Goal: Task Accomplishment & Management: Use online tool/utility

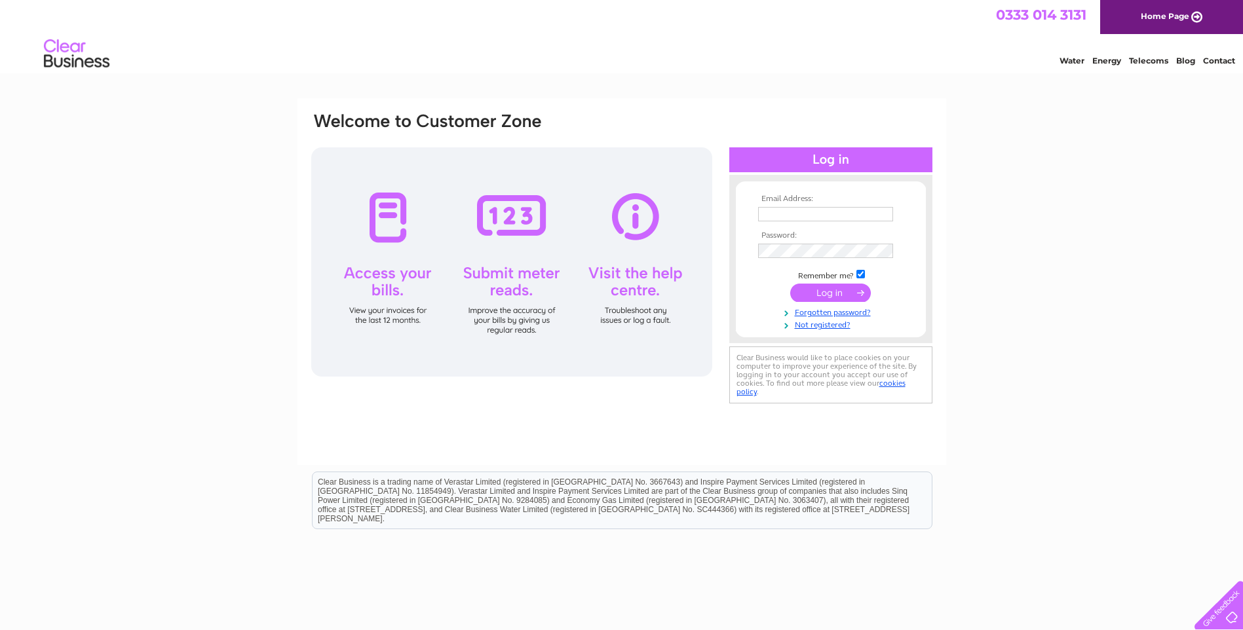
type input "[PERSON_NAME][EMAIL_ADDRESS][DOMAIN_NAME]"
click at [813, 286] on input "submit" at bounding box center [830, 293] width 81 height 18
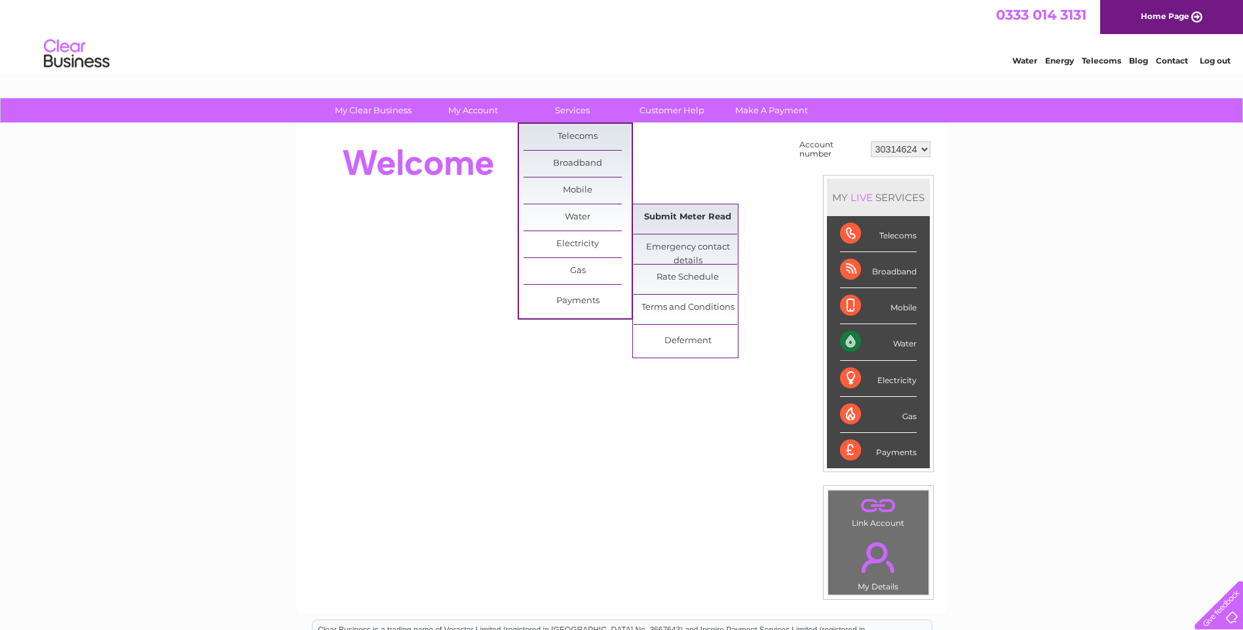
click at [677, 221] on link "Submit Meter Read" at bounding box center [688, 217] width 108 height 26
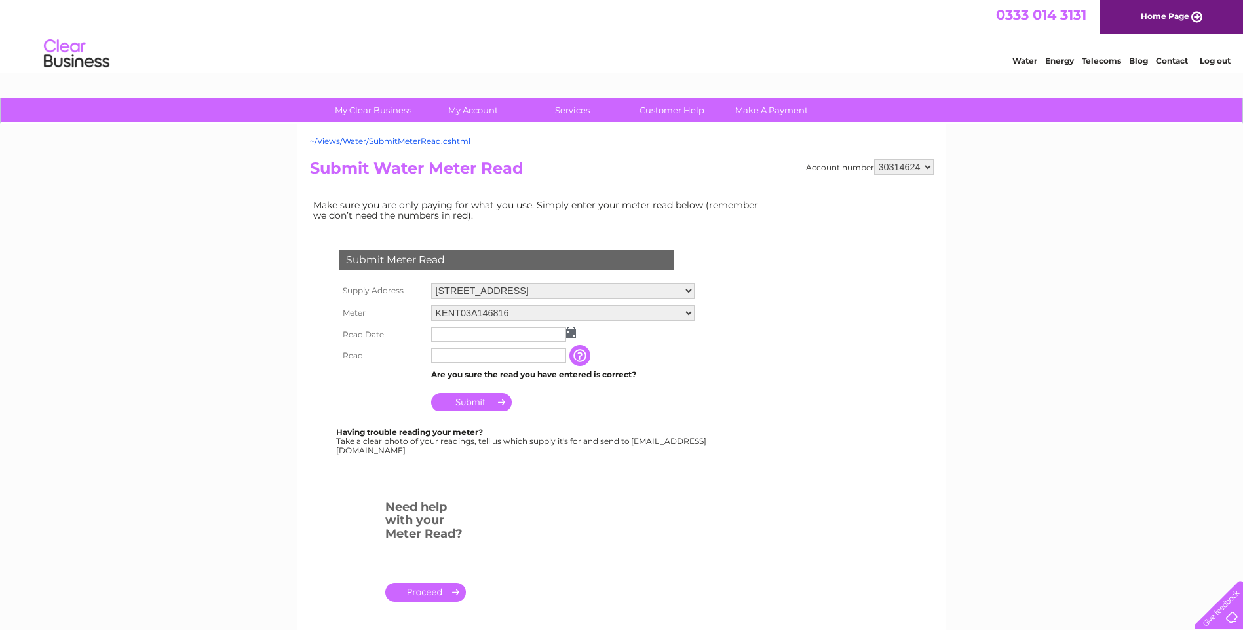
click at [501, 335] on input "text" at bounding box center [498, 335] width 135 height 14
click at [570, 338] on img at bounding box center [571, 333] width 10 height 10
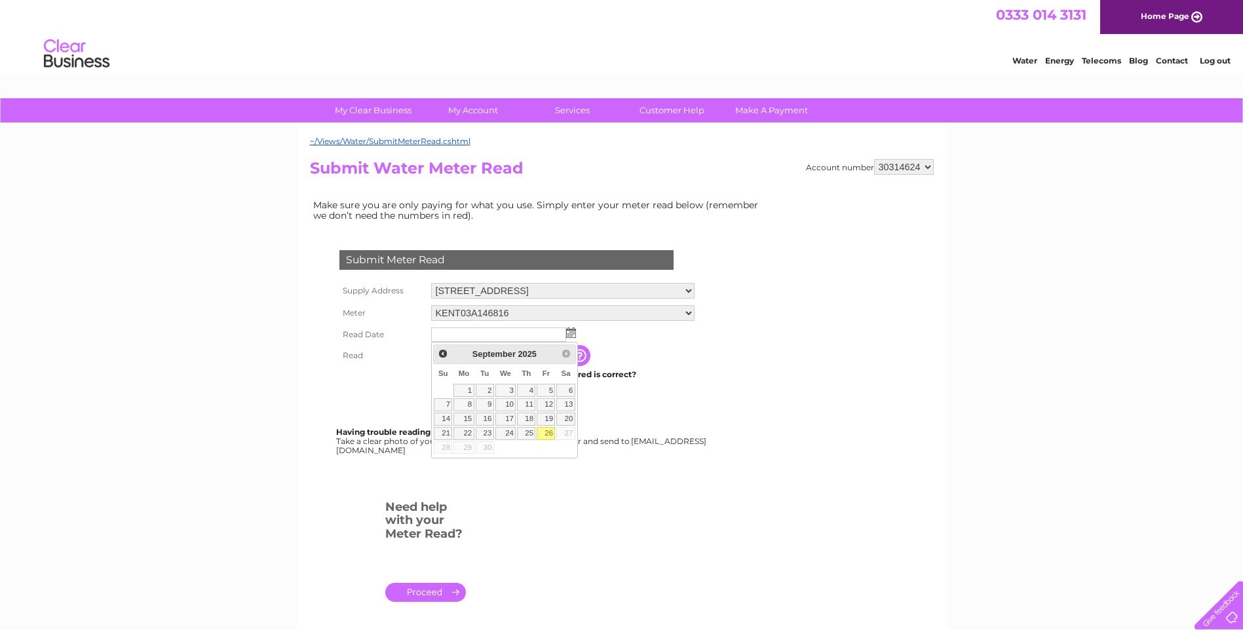
click at [551, 435] on link "26" at bounding box center [546, 433] width 18 height 13
type input "2025/09/26"
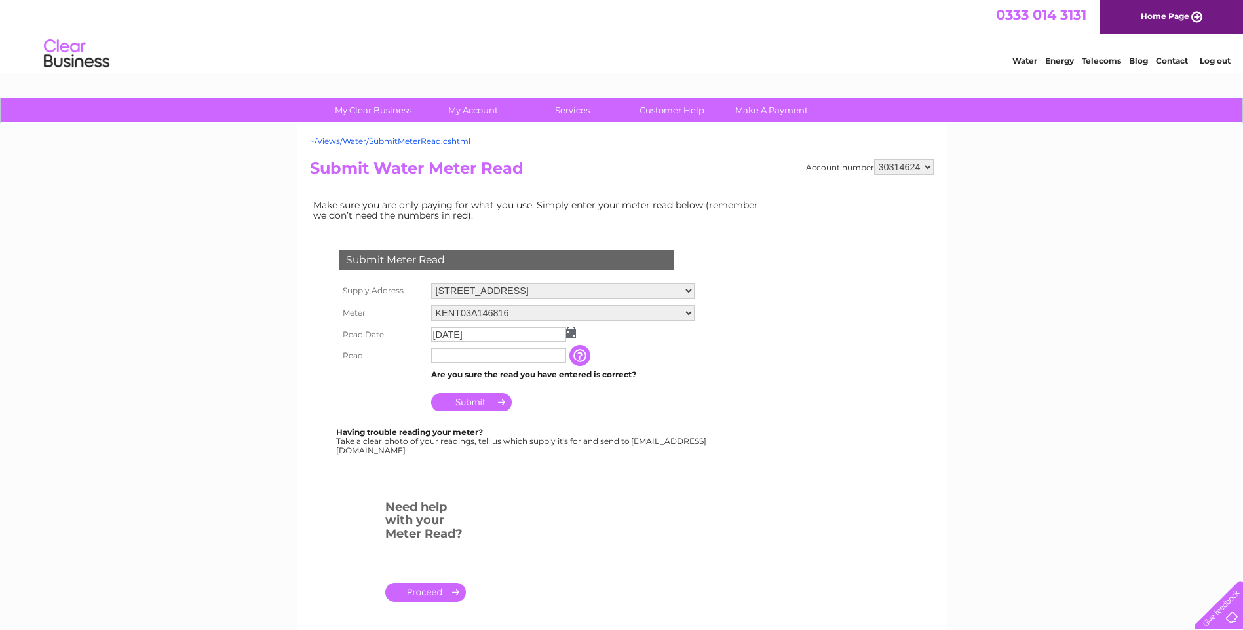
click at [478, 356] on input "text" at bounding box center [498, 356] width 135 height 14
type input "6191"
click at [480, 402] on input "Submit" at bounding box center [471, 402] width 81 height 18
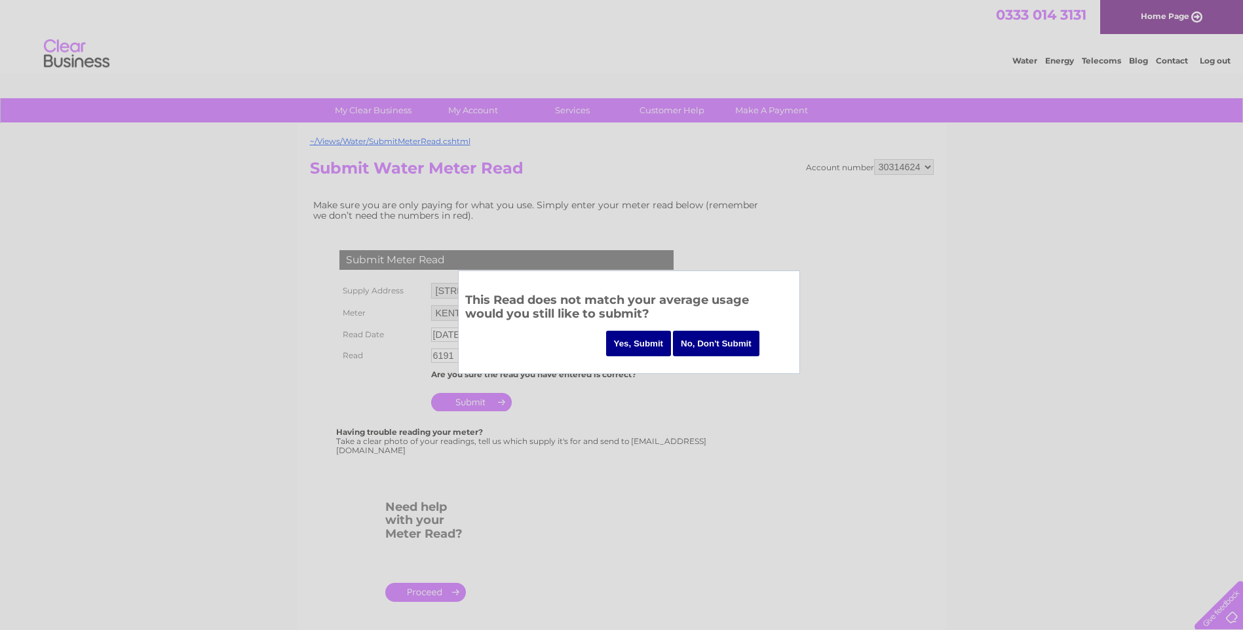
click at [645, 352] on input "Yes, Submit" at bounding box center [639, 344] width 66 height 26
